Goal: Find specific page/section: Find specific page/section

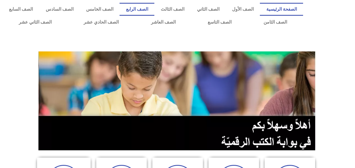
click at [149, 10] on link "الصف الرابع" at bounding box center [136, 9] width 35 height 13
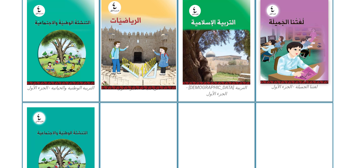
scroll to position [168, 0]
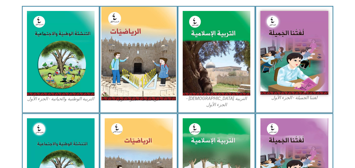
click at [130, 41] on img at bounding box center [138, 53] width 75 height 93
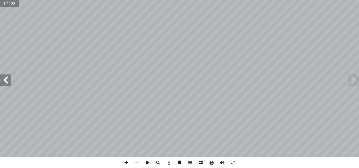
click at [4, 79] on span at bounding box center [5, 79] width 11 height 11
click at [126, 163] on span at bounding box center [126, 162] width 11 height 11
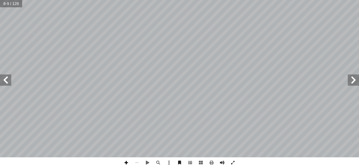
click at [127, 162] on span at bounding box center [126, 162] width 11 height 11
click at [127, 163] on span at bounding box center [126, 162] width 11 height 11
click at [126, 161] on span at bounding box center [126, 162] width 11 height 11
